Goal: Check status: Check status

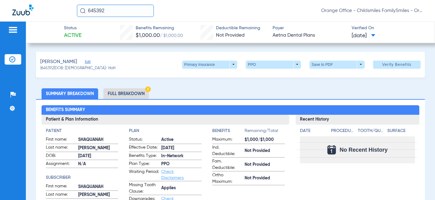
scroll to position [400, 0]
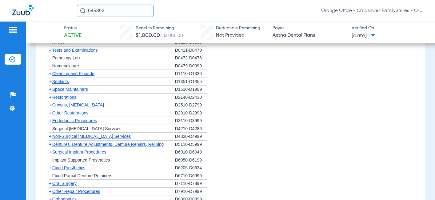
drag, startPoint x: 128, startPoint y: 7, endPoint x: 62, endPoint y: 6, distance: 66.7
click at [62, 6] on div "645392 Orange Office - Childsmiles FamilySmiles - Orange St Dental Associates L…" at bounding box center [217, 11] width 435 height 22
click at [123, 13] on input "1883498" at bounding box center [115, 11] width 77 height 12
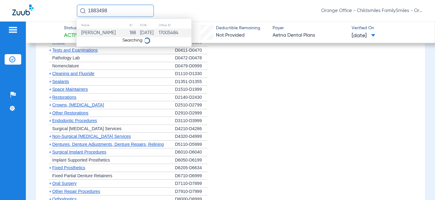
type input "1883498"
click at [112, 33] on span "Josephine Rivera" at bounding box center [98, 32] width 34 height 5
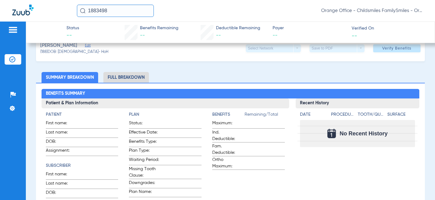
scroll to position [31, 0]
